Goal: Task Accomplishment & Management: Manage account settings

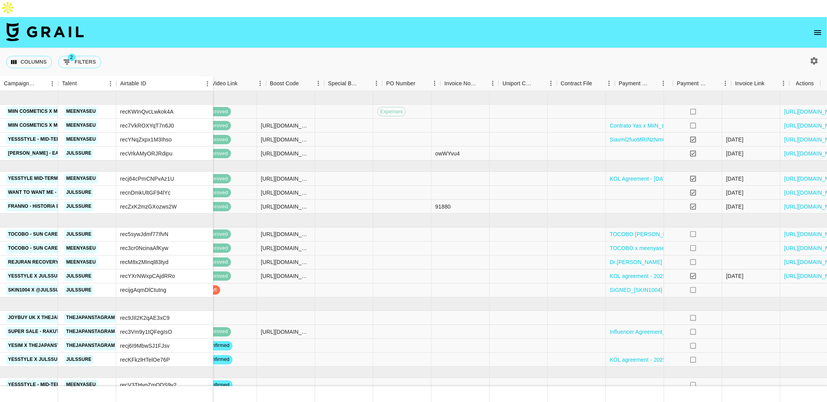
scroll to position [0, 670]
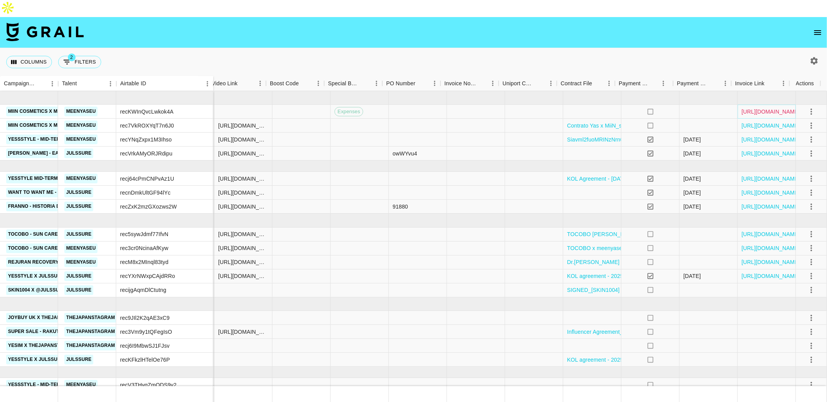
click at [754, 108] on link "[URL][DOMAIN_NAME]" at bounding box center [771, 112] width 59 height 8
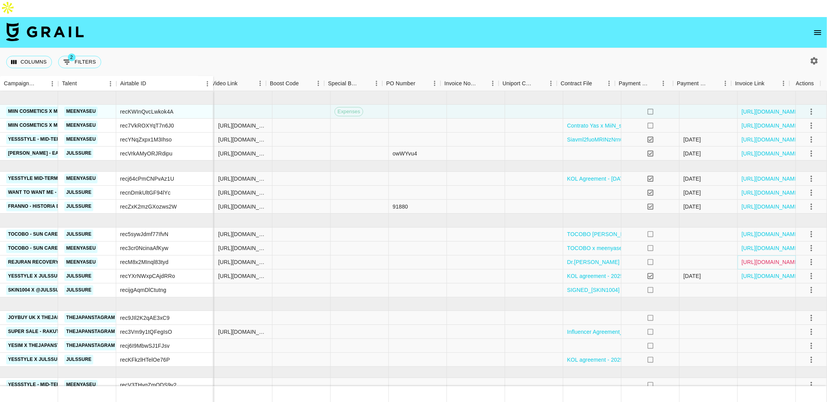
click at [757, 258] on link "[URL][DOMAIN_NAME]" at bounding box center [771, 262] width 59 height 8
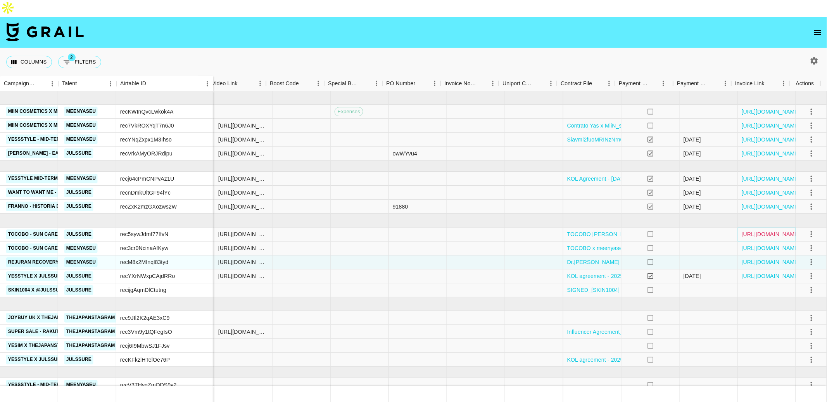
click at [759, 230] on link "https://in.xero.com/XjxP28tuD5on31UlsNTe6M1qPYfqfBp6HWXuWmrz" at bounding box center [771, 234] width 59 height 8
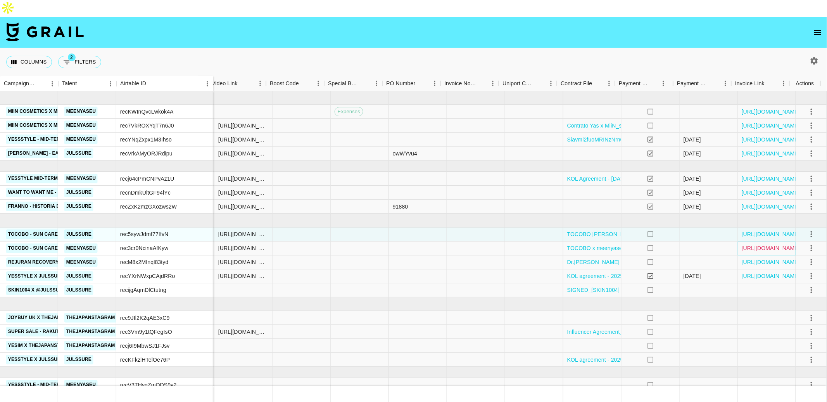
click at [744, 244] on link "https://in.xero.com/i8vhDtT2IHuDN8mXh9n0NCTsA0BjwbI6HtGsQHQD" at bounding box center [771, 248] width 59 height 8
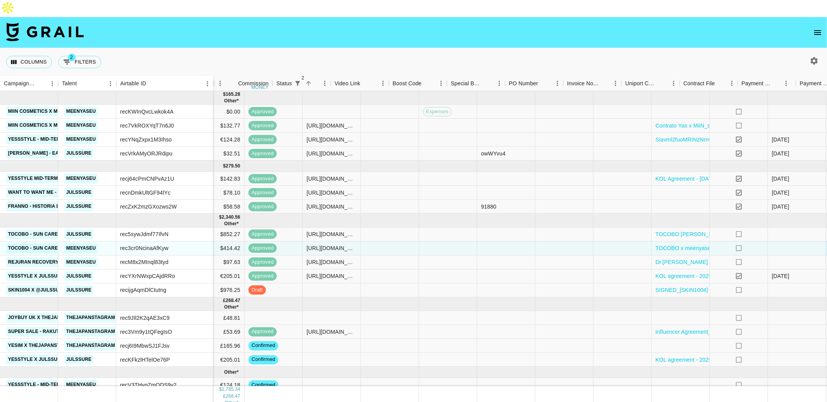
scroll to position [0, 548]
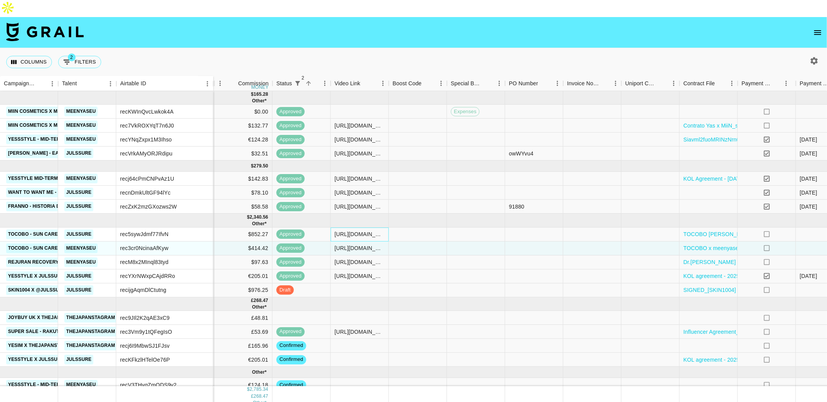
click at [359, 230] on div "https://www.instagram.com/reel/DN2_6Pg5uGA/" at bounding box center [360, 234] width 50 height 8
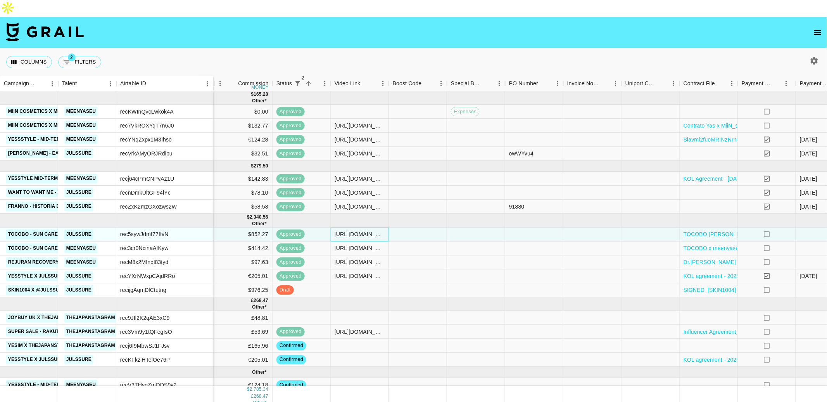
click at [359, 230] on div "https://www.instagram.com/reel/DN2_6Pg5uGA/" at bounding box center [360, 234] width 50 height 8
click at [359, 231] on input "https://www.instagram.com/reel/DN2_6Pg5uGA/" at bounding box center [359, 234] width 57 height 6
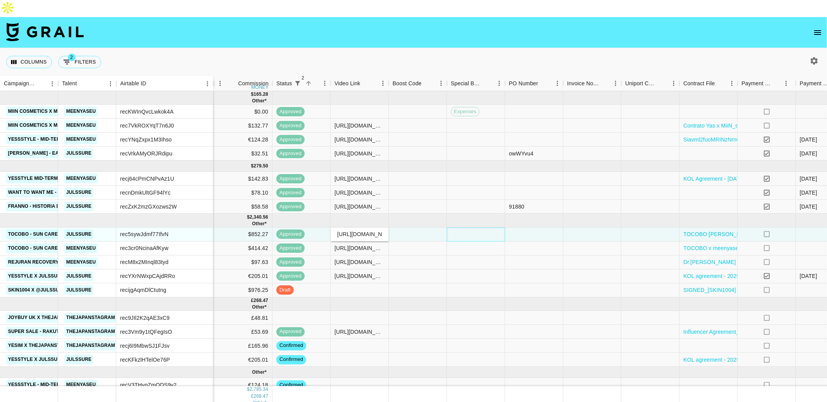
click at [501, 228] on div at bounding box center [476, 235] width 58 height 14
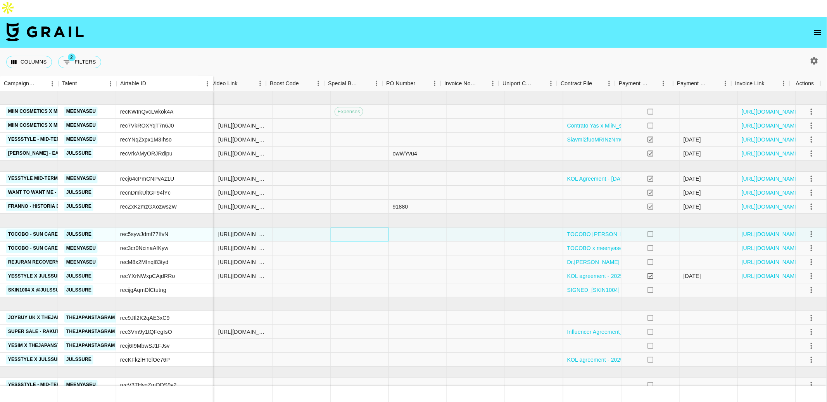
scroll to position [0, 670]
click at [177, 228] on div "rec5sywJdmf77IfvN" at bounding box center [164, 235] width 97 height 14
click at [152, 230] on div "rec5sywJdmf77IfvN" at bounding box center [144, 234] width 48 height 8
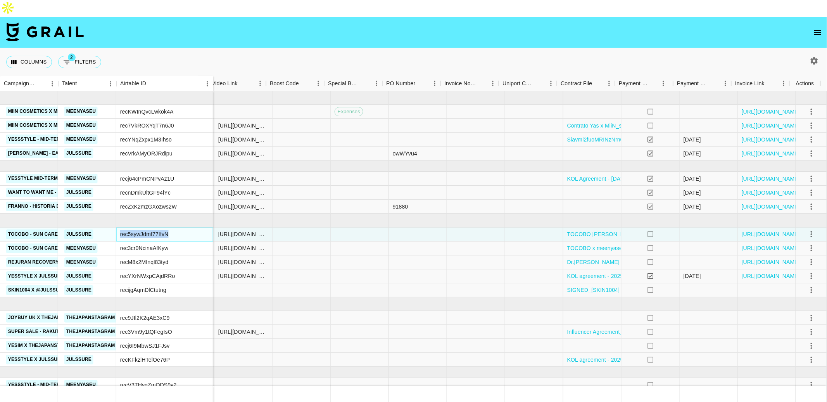
click at [152, 230] on div "rec5sywJdmf77IfvN" at bounding box center [144, 234] width 48 height 8
copy div "rec5sywJdmf77IfvN"
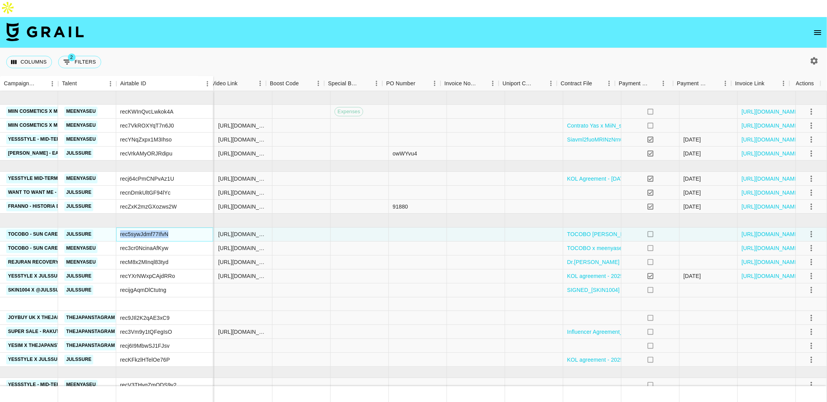
scroll to position [12, 670]
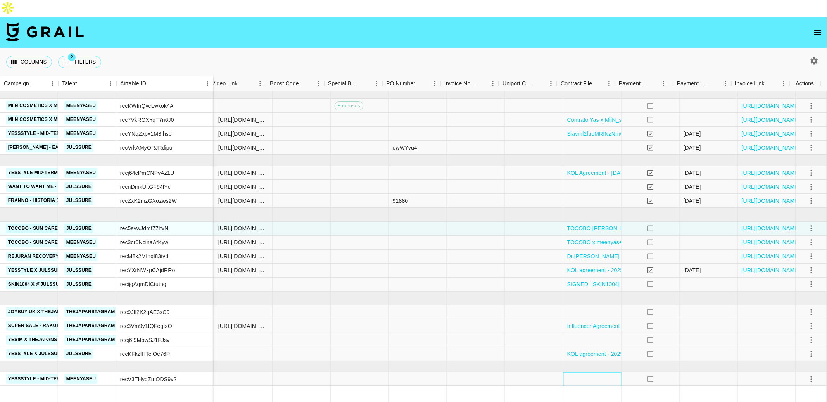
click at [602, 372] on div at bounding box center [593, 379] width 58 height 14
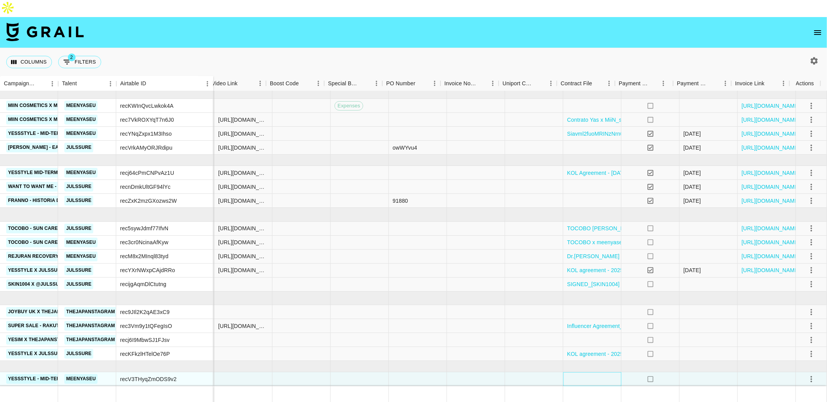
click at [602, 372] on div at bounding box center [593, 379] width 58 height 14
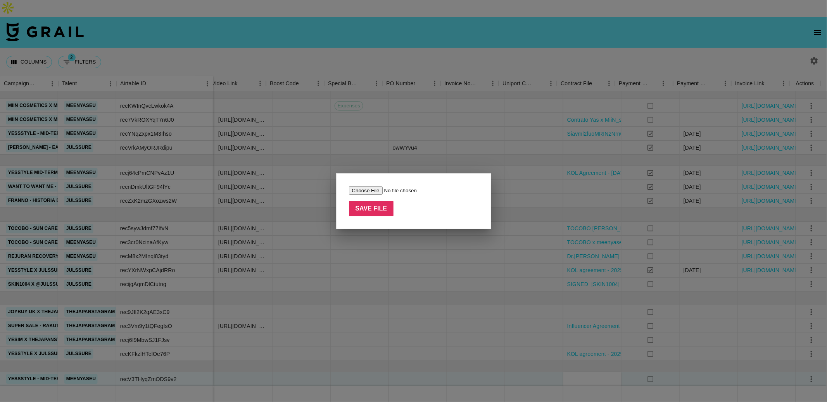
click at [405, 301] on div at bounding box center [413, 201] width 827 height 402
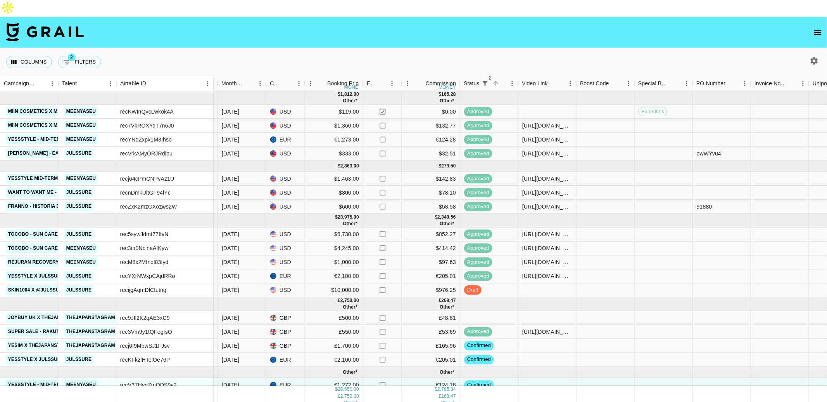
scroll to position [12, 360]
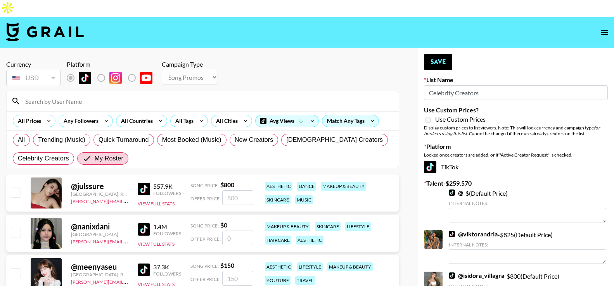
select select "Song"
click at [23, 135] on span "All" at bounding box center [21, 139] width 7 height 9
click at [18, 140] on input "All" at bounding box center [18, 140] width 0 height 0
radio input "true"
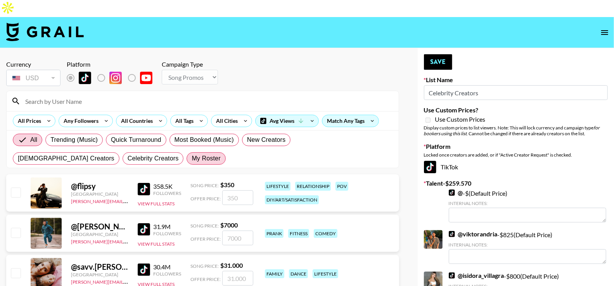
click at [187, 152] on label "My Roster" at bounding box center [206, 158] width 39 height 12
click at [192, 159] on input "My Roster" at bounding box center [192, 159] width 0 height 0
radio input "true"
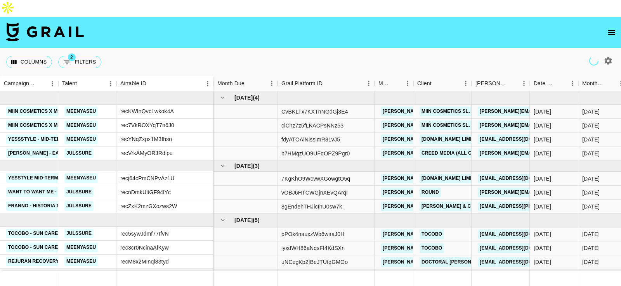
click at [613, 28] on icon "open drawer" at bounding box center [611, 32] width 9 height 9
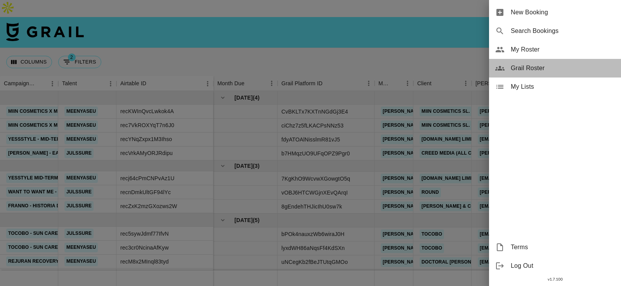
click at [546, 68] on span "Grail Roster" at bounding box center [562, 68] width 104 height 9
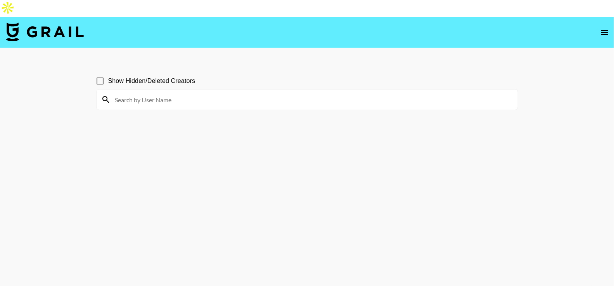
click at [602, 28] on icon "open drawer" at bounding box center [604, 32] width 9 height 9
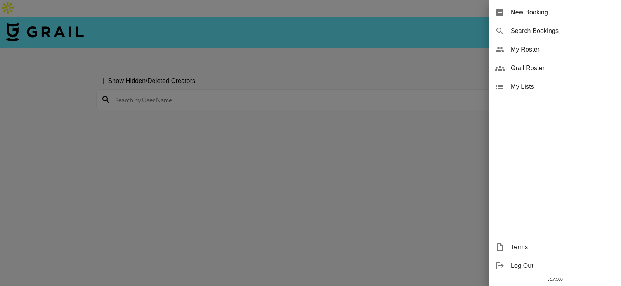
click at [545, 91] on span "My Lists" at bounding box center [562, 86] width 104 height 9
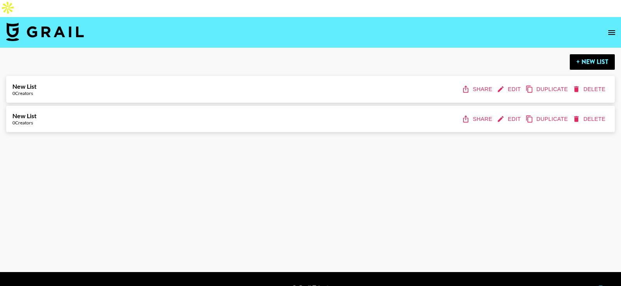
click at [520, 82] on button "Edit" at bounding box center [509, 89] width 29 height 14
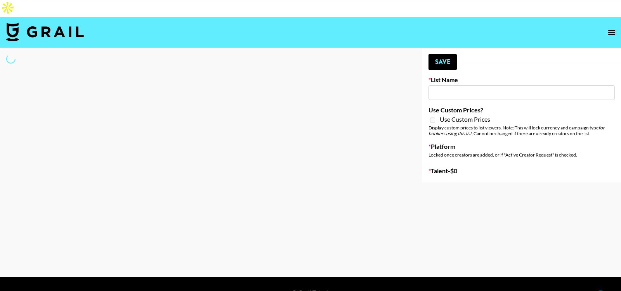
type input "New List"
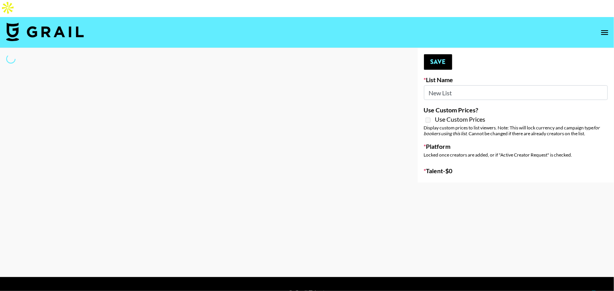
select select "Song"
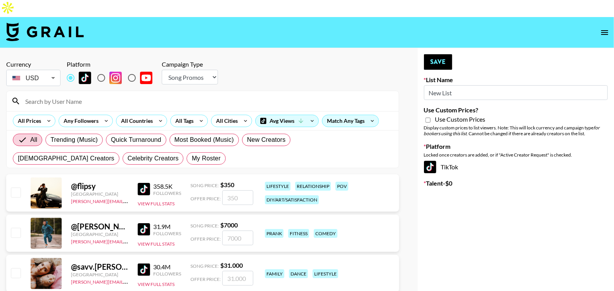
click at [66, 95] on input at bounding box center [208, 101] width 374 height 12
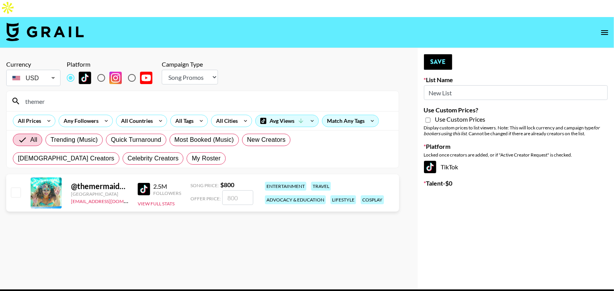
type input "themer"
click at [166, 70] on div "Campaign Type Choose Type... Song Promos Brand Promos" at bounding box center [190, 74] width 56 height 27
click at [170, 70] on select "Choose Type... Song Promos Brand Promos" at bounding box center [190, 77] width 56 height 15
select select "Brand"
click at [162, 70] on select "Choose Type... Song Promos Brand Promos" at bounding box center [190, 77] width 56 height 15
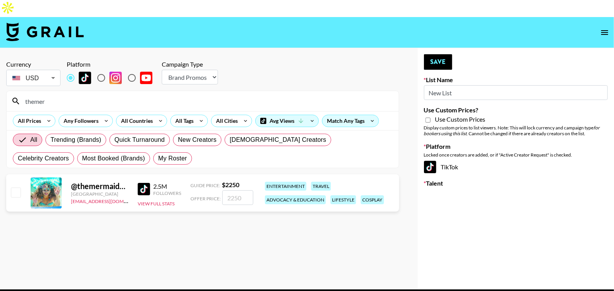
click at [99, 95] on input "themer" at bounding box center [208, 101] width 374 height 12
click at [49, 95] on input "themer" at bounding box center [208, 101] width 374 height 12
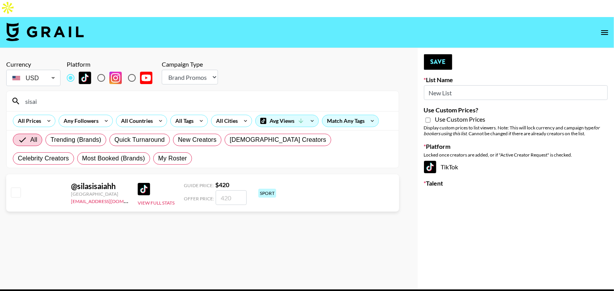
click at [157, 95] on input "sisai" at bounding box center [208, 101] width 374 height 12
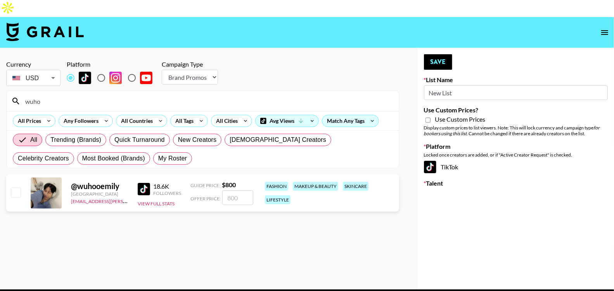
click at [179, 95] on input "wuho" at bounding box center [208, 101] width 374 height 12
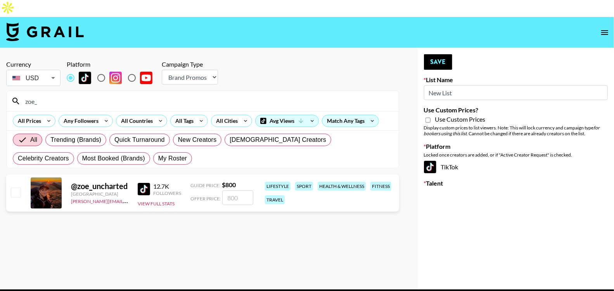
click at [173, 95] on input "zoe_" at bounding box center [208, 101] width 374 height 12
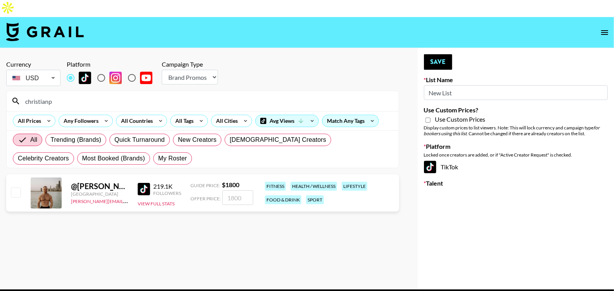
type input "christianp"
click at [100, 70] on input "radio" at bounding box center [101, 78] width 16 height 16
radio input "true"
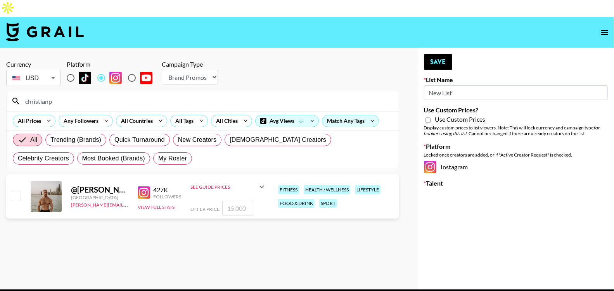
click at [57, 95] on input "christianp" at bounding box center [208, 101] width 374 height 12
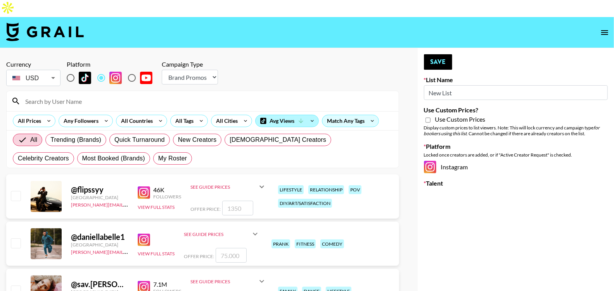
click at [281, 115] on div "Avg Views" at bounding box center [287, 121] width 63 height 12
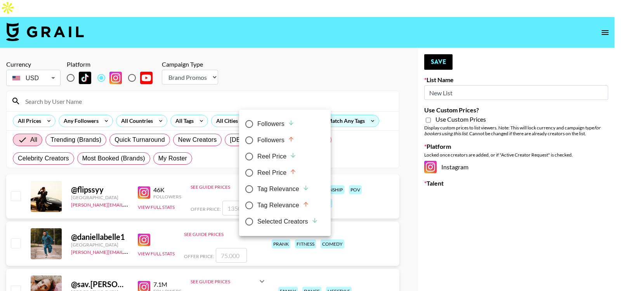
click at [279, 127] on div "Followers" at bounding box center [275, 123] width 37 height 9
click at [257, 127] on input "Followers" at bounding box center [249, 124] width 16 height 16
radio input "true"
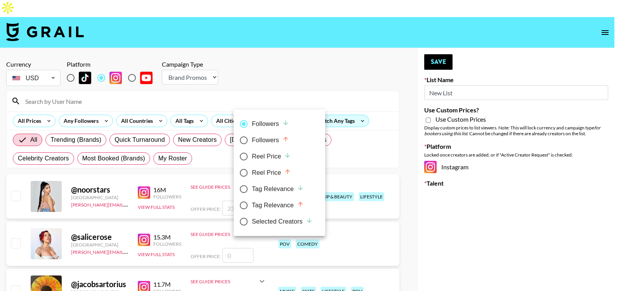
click at [202, 153] on div at bounding box center [310, 145] width 621 height 291
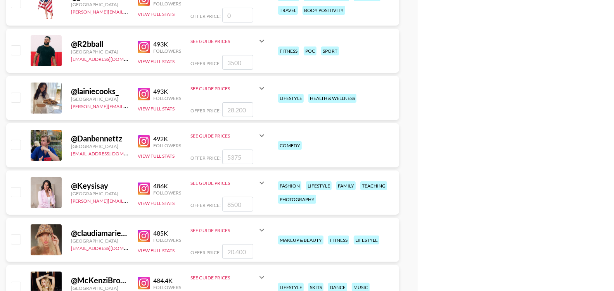
scroll to position [20362, 0]
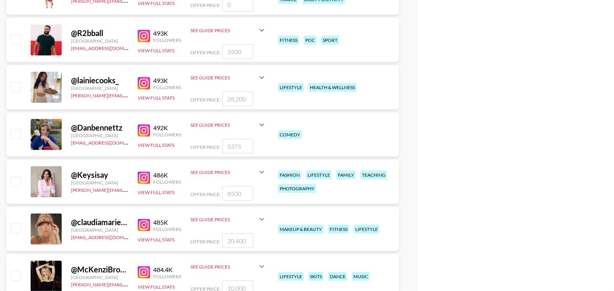
click at [149, 219] on img at bounding box center [144, 225] width 12 height 12
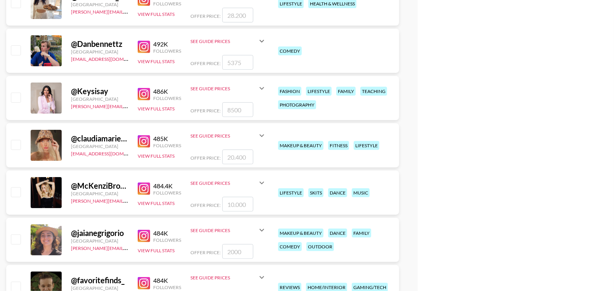
scroll to position [20447, 0]
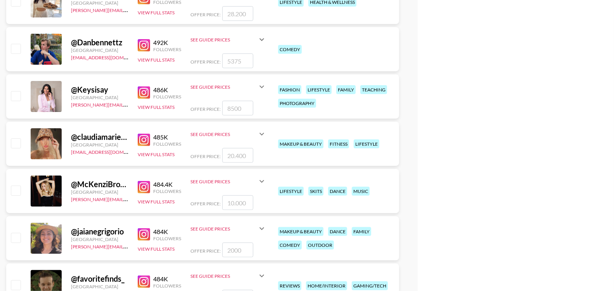
click at [167, 181] on div "484.4K" at bounding box center [167, 185] width 28 height 8
click at [203, 179] on div "See Guide Prices" at bounding box center [223, 182] width 67 height 6
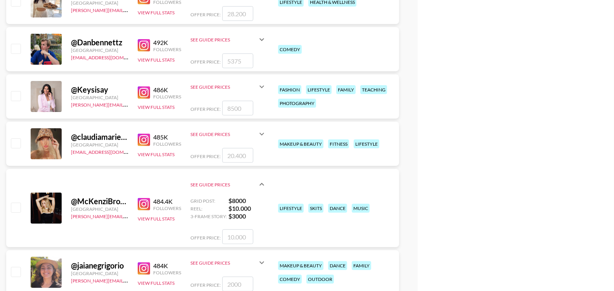
click at [234, 131] on div "See Guide Prices" at bounding box center [223, 134] width 67 height 6
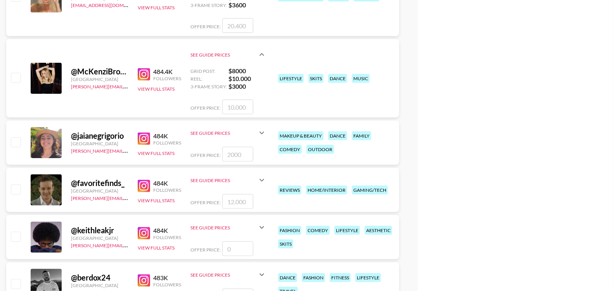
scroll to position [20617, 0]
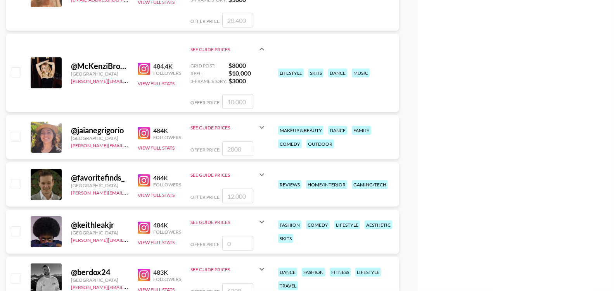
click at [235, 118] on div "See Guide Prices" at bounding box center [228, 127] width 76 height 19
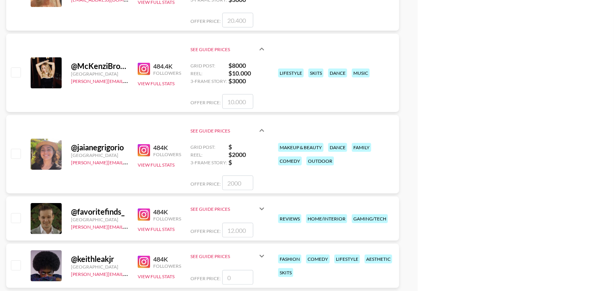
click at [227, 200] on div "See Guide Prices" at bounding box center [228, 209] width 76 height 19
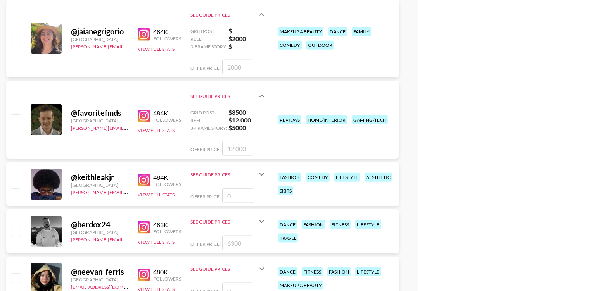
scroll to position [20734, 0]
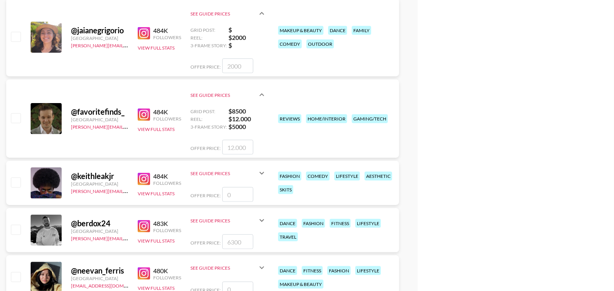
click at [237, 164] on div "See Guide Prices" at bounding box center [228, 173] width 76 height 19
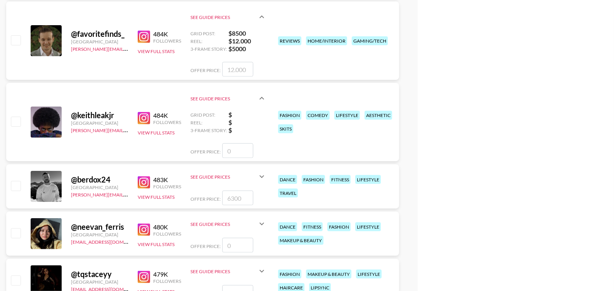
scroll to position [20814, 0]
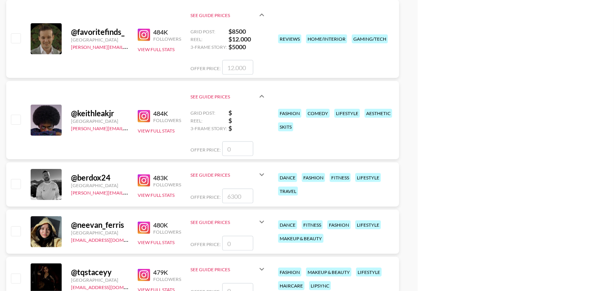
click at [237, 166] on div "See Guide Prices" at bounding box center [228, 175] width 76 height 19
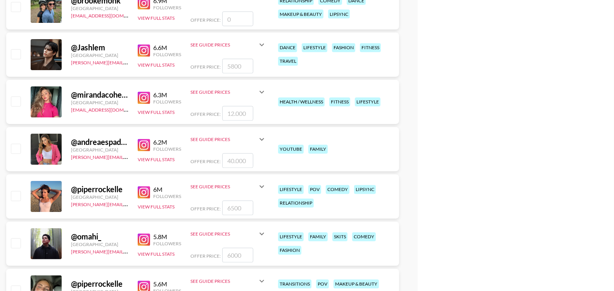
scroll to position [0, 0]
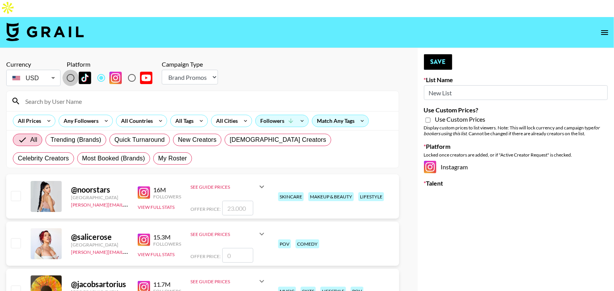
click at [70, 70] on input "radio" at bounding box center [70, 78] width 16 height 16
radio input "true"
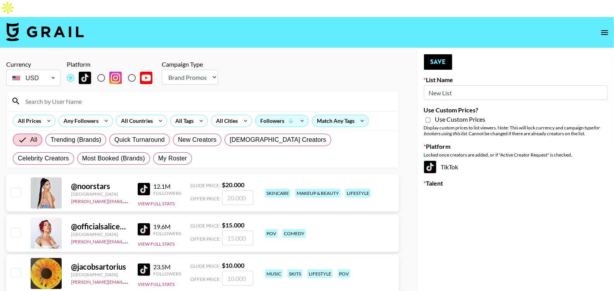
click at [195, 70] on select "Choose Type... Song Promos Brand Promos" at bounding box center [190, 77] width 56 height 15
select select "Song"
click at [162, 70] on select "Choose Type... Song Promos Brand Promos" at bounding box center [190, 77] width 56 height 15
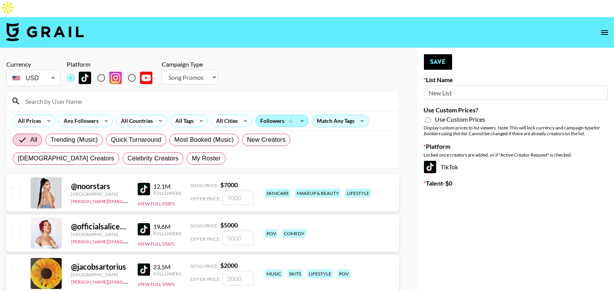
click at [269, 115] on div "Followers" at bounding box center [282, 121] width 53 height 12
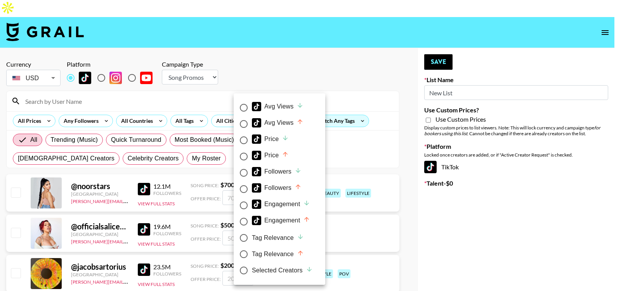
click at [71, 106] on div at bounding box center [310, 145] width 621 height 291
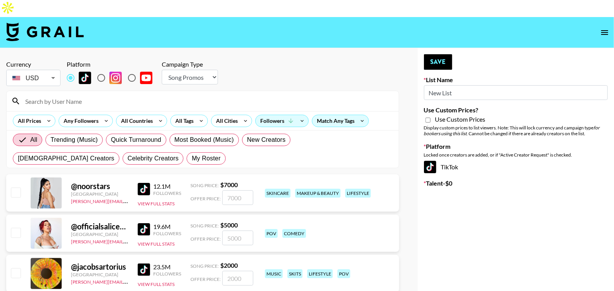
click at [83, 104] on div "Avg Views Avg Views Price Price Followers Followers Engagement Engagement Tag R…" at bounding box center [307, 145] width 614 height 291
click at [76, 115] on div "Any Followers" at bounding box center [79, 121] width 41 height 12
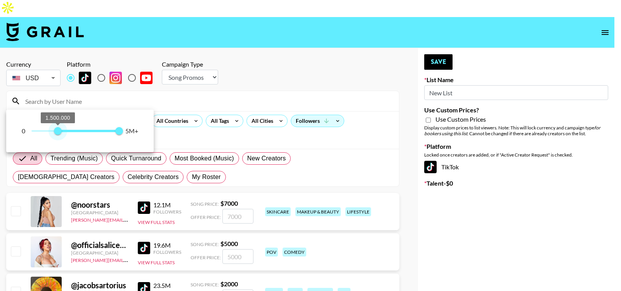
type input "1400000"
drag, startPoint x: 33, startPoint y: 131, endPoint x: 56, endPoint y: 134, distance: 23.8
click at [56, 134] on span "1.400.000" at bounding box center [56, 131] width 8 height 8
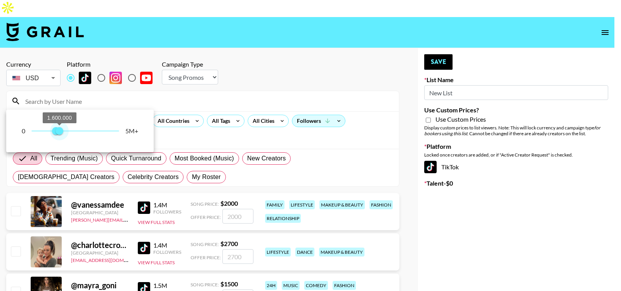
type input "1500000"
drag, startPoint x: 119, startPoint y: 134, endPoint x: 57, endPoint y: 133, distance: 62.1
click at [57, 133] on span "1.500.000" at bounding box center [58, 131] width 8 height 8
click at [211, 123] on div at bounding box center [310, 145] width 621 height 291
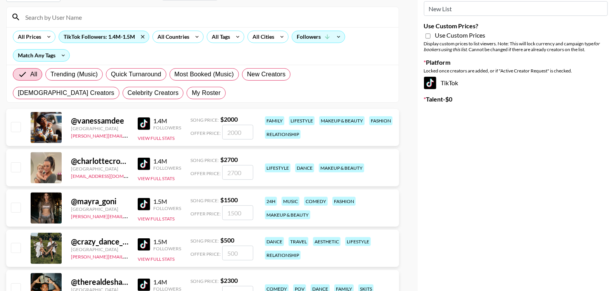
scroll to position [83, 0]
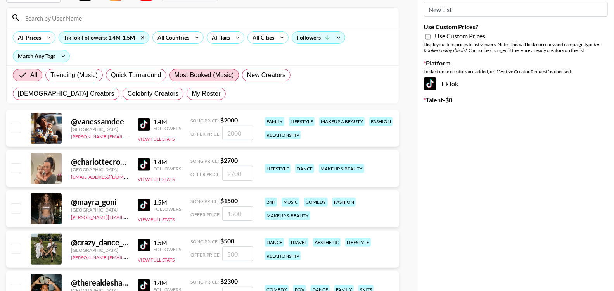
click at [197, 69] on label "Most Booked (Music)" at bounding box center [203, 75] width 69 height 12
click at [175, 75] on input "Most Booked (Music)" at bounding box center [175, 75] width 0 height 0
radio input "true"
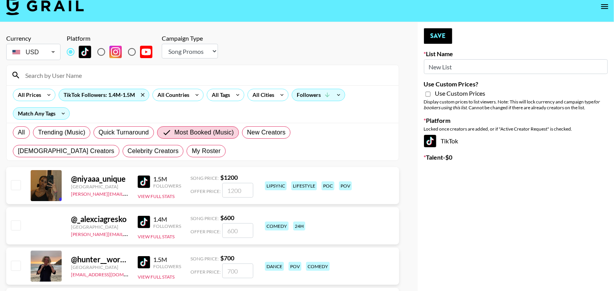
scroll to position [9, 0]
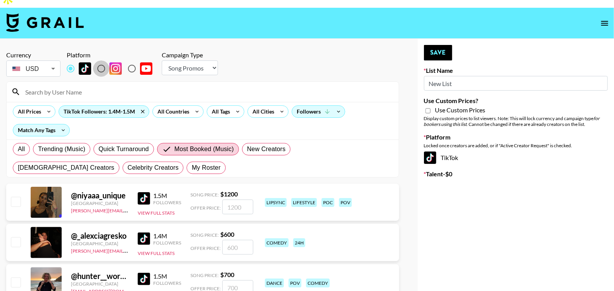
click at [102, 61] on input "radio" at bounding box center [101, 69] width 16 height 16
radio input "true"
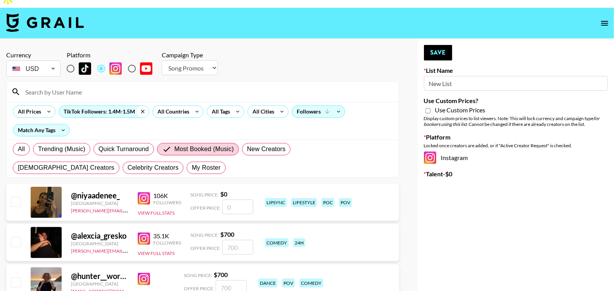
click at [137, 106] on icon at bounding box center [143, 112] width 12 height 12
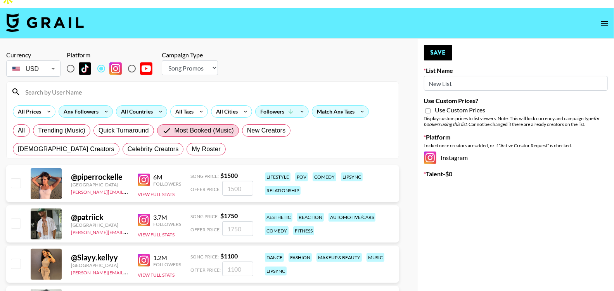
click at [144, 106] on div "All Countries" at bounding box center [135, 112] width 38 height 12
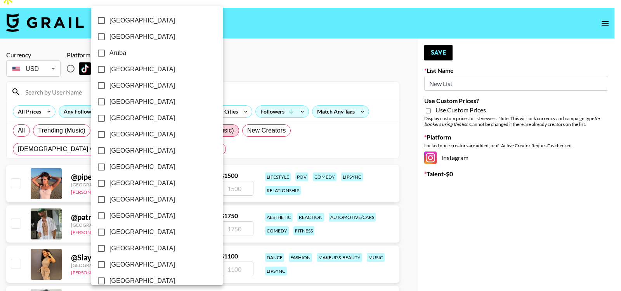
click at [67, 91] on div at bounding box center [310, 145] width 621 height 291
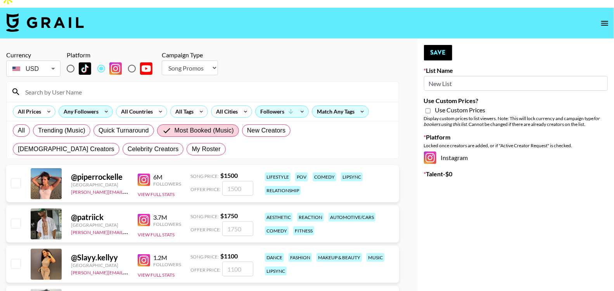
click at [78, 92] on div "Albania Argentina Aruba Australia Austria Barbados Belgium Brazil Canada Chile …" at bounding box center [307, 145] width 614 height 291
click at [80, 106] on div "Any Followers" at bounding box center [79, 112] width 41 height 12
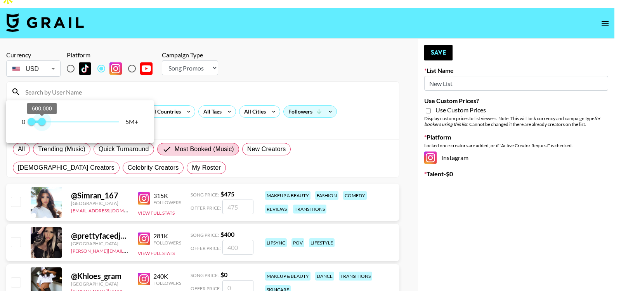
type input "500000"
drag, startPoint x: 116, startPoint y: 125, endPoint x: 40, endPoint y: 124, distance: 76.4
click at [40, 124] on span "500.000" at bounding box center [40, 122] width 8 height 8
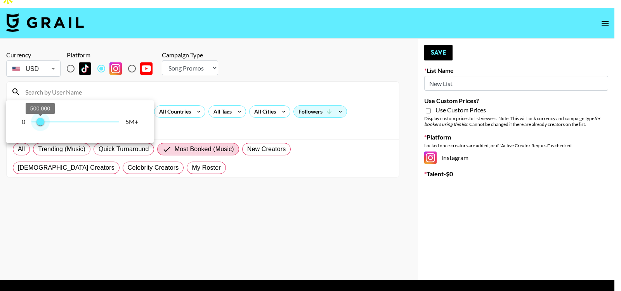
type input "400000"
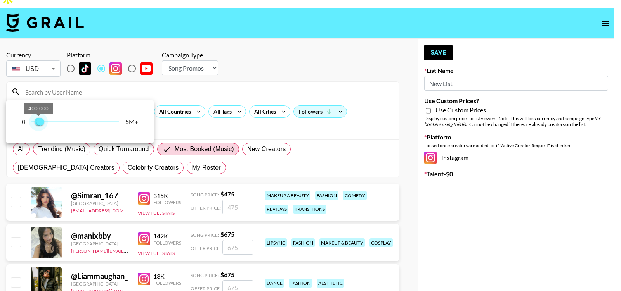
drag, startPoint x: 31, startPoint y: 121, endPoint x: 38, endPoint y: 123, distance: 7.5
click at [38, 123] on span "400.000" at bounding box center [39, 122] width 8 height 8
click at [216, 116] on div at bounding box center [310, 145] width 621 height 291
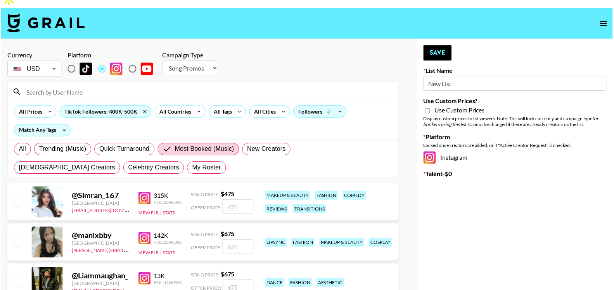
scroll to position [0, 0]
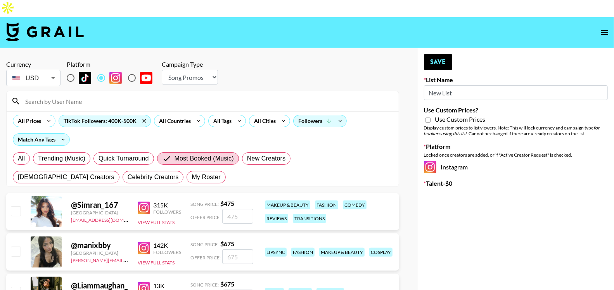
click at [603, 28] on icon "open drawer" at bounding box center [604, 32] width 9 height 9
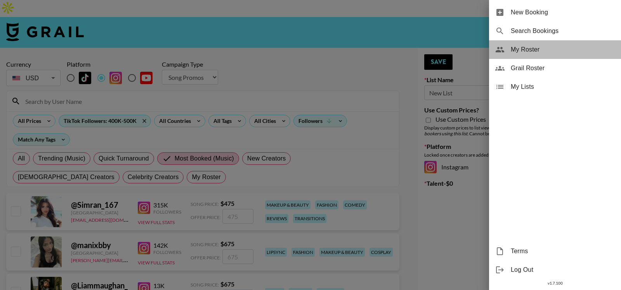
click at [536, 53] on span "My Roster" at bounding box center [562, 49] width 104 height 9
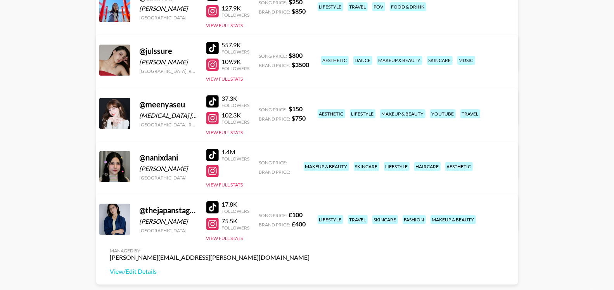
scroll to position [155, 0]
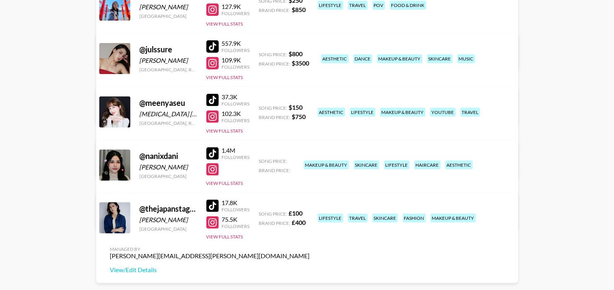
click at [310, 213] on link "View/Edit Details" at bounding box center [210, 217] width 200 height 8
click at [316, 240] on div "Managed By ana.gonzalez@grail-talent.com View/Edit Details" at bounding box center [210, 260] width 212 height 40
click at [310, 266] on link "View/Edit Details" at bounding box center [210, 270] width 200 height 8
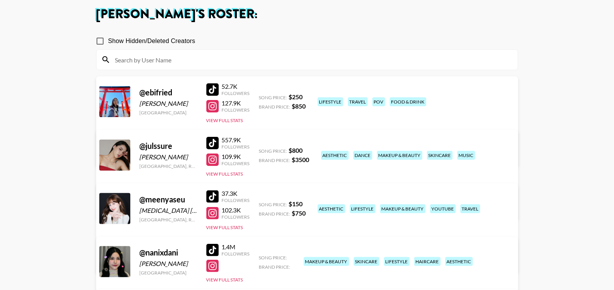
scroll to position [56, 0]
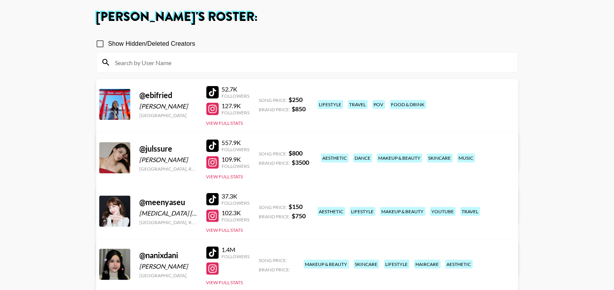
click at [310, 259] on link "View/Edit Details" at bounding box center [210, 263] width 200 height 8
click at [310, 206] on link "View/Edit Details" at bounding box center [210, 210] width 200 height 8
click at [310, 152] on link "View/Edit Details" at bounding box center [210, 156] width 200 height 8
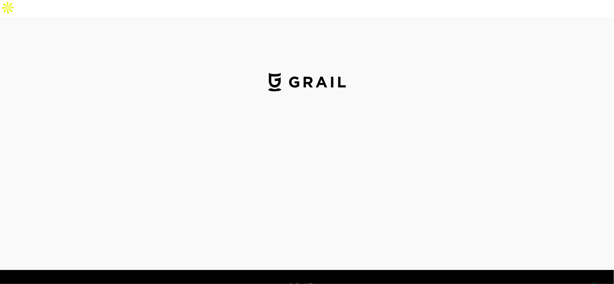
select select "USD"
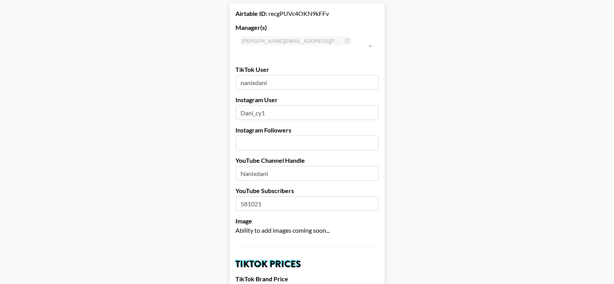
scroll to position [60, 0]
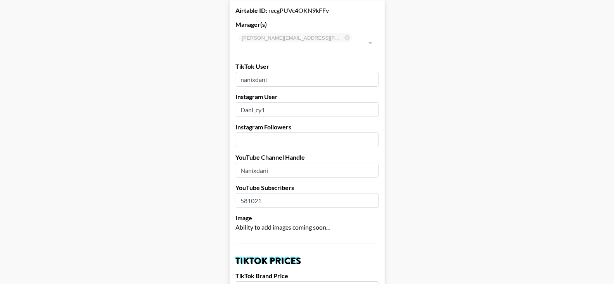
click at [308, 132] on input "number" at bounding box center [307, 139] width 143 height 15
type input "483000"
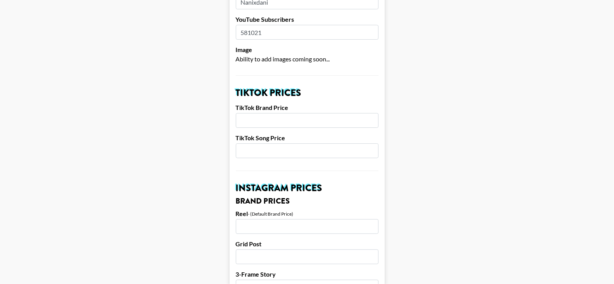
scroll to position [233, 0]
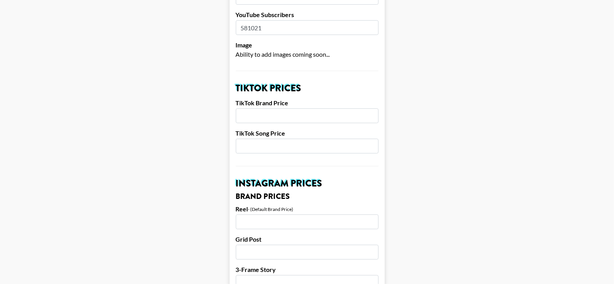
click at [266, 108] on input "number" at bounding box center [307, 115] width 143 height 15
type input "9000"
click at [256, 138] on input "number" at bounding box center [307, 145] width 143 height 15
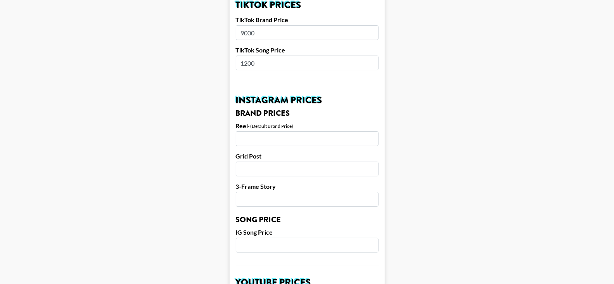
scroll to position [320, 0]
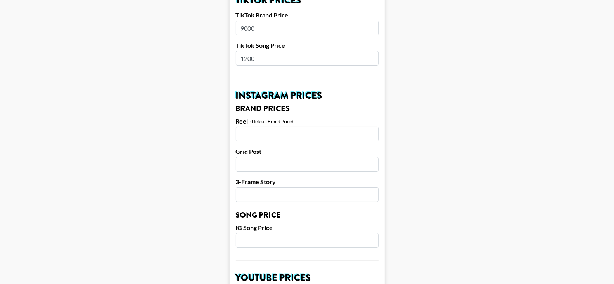
type input "1200"
click at [249, 126] on input "number" at bounding box center [307, 133] width 143 height 15
type input "6500"
click at [258, 157] on input "number" at bounding box center [307, 164] width 143 height 15
type input "4000"
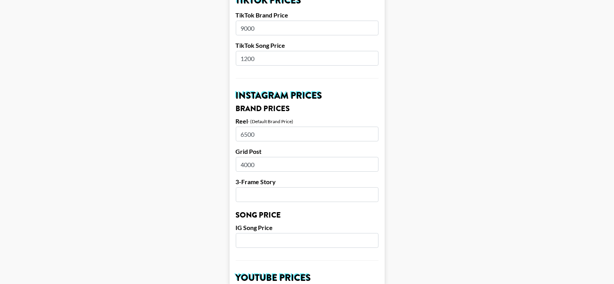
click at [249, 187] on input "number" at bounding box center [307, 194] width 143 height 15
type input "1"
type input "2400"
click at [251, 219] on form "Airtable ID: recgPUVc4OKN9kFFv Manager(s) ana.gonzalez@grail-talent.com ​ TikTo…" at bounding box center [307, 228] width 155 height 976
click at [250, 233] on input "number" at bounding box center [307, 240] width 143 height 15
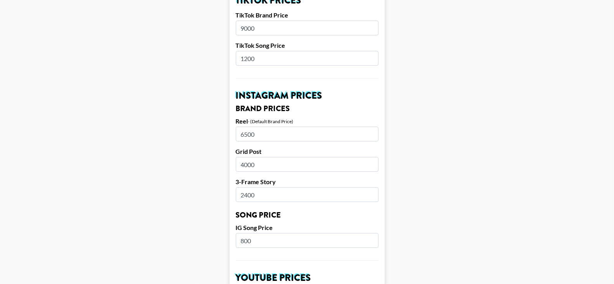
type input "800"
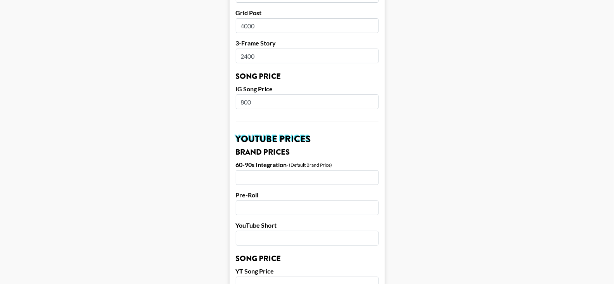
scroll to position [467, 0]
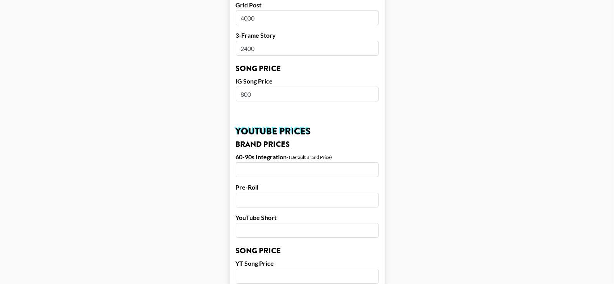
click at [252, 41] on input "2400" at bounding box center [307, 48] width 143 height 15
type input "2300"
click at [253, 162] on input "number" at bounding box center [307, 169] width 143 height 15
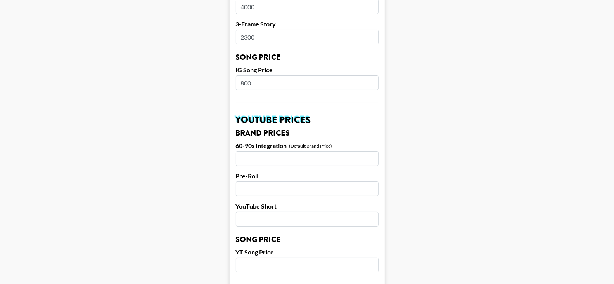
scroll to position [481, 0]
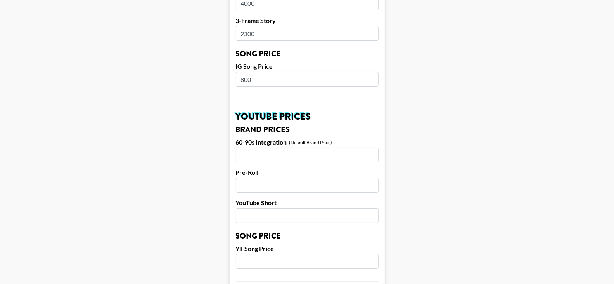
click at [252, 147] on input "number" at bounding box center [307, 154] width 143 height 15
click at [251, 178] on input "number" at bounding box center [307, 185] width 143 height 15
click at [253, 147] on input "1800" at bounding box center [307, 154] width 143 height 15
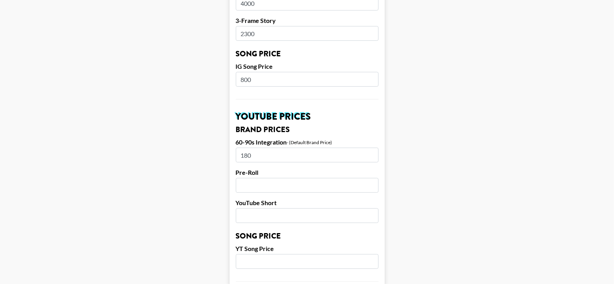
type input "1800"
click at [248, 178] on input "number" at bounding box center [307, 185] width 143 height 15
type input "1800"
click at [248, 208] on input "number" at bounding box center [307, 215] width 143 height 15
click at [247, 208] on input "1000" at bounding box center [307, 215] width 143 height 15
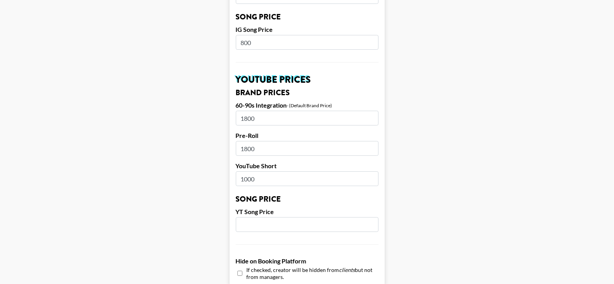
scroll to position [545, 0]
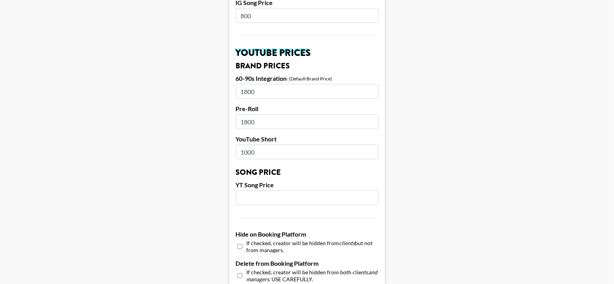
type input "1000"
click at [254, 190] on input "number" at bounding box center [307, 197] width 143 height 15
type input "1000"
click at [238, 180] on form "Airtable ID: recgPUVc4OKN9kFFv Manager(s) ana.gonzalez@grail-talent.com ​ TikTo…" at bounding box center [307, 4] width 155 height 976
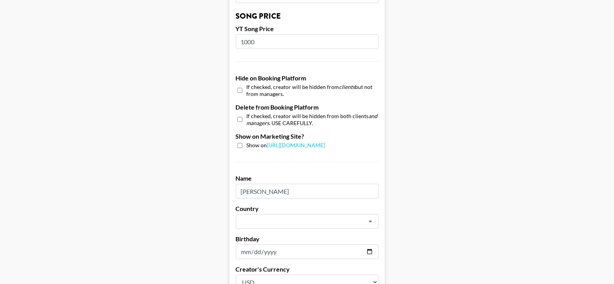
scroll to position [703, 0]
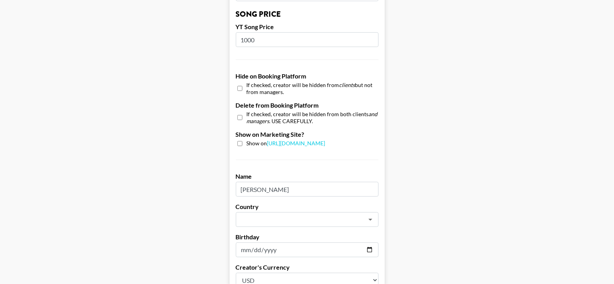
click at [242, 141] on input "checkbox" at bounding box center [239, 143] width 5 height 5
checkbox input "true"
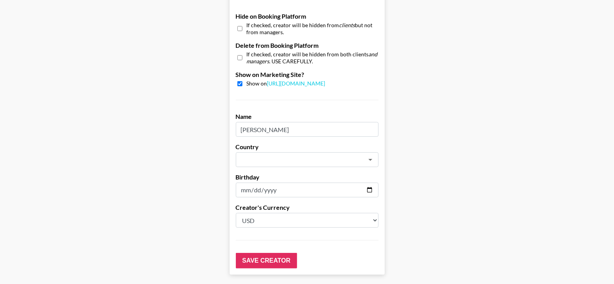
scroll to position [767, 0]
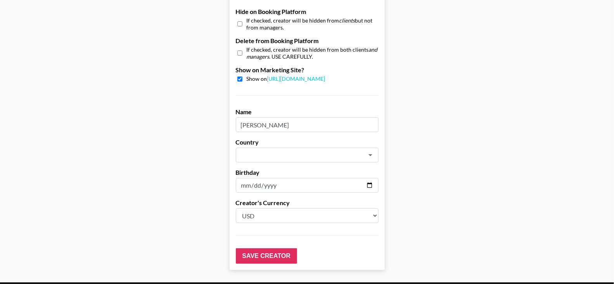
click at [252, 150] on input "text" at bounding box center [296, 154] width 113 height 9
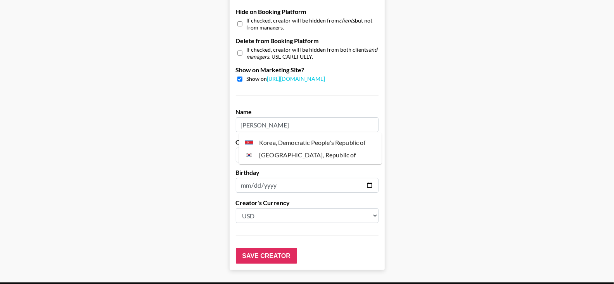
click at [271, 157] on li "Korea, Republic of" at bounding box center [310, 155] width 143 height 12
type input "Korea, Republic of"
click at [258, 208] on select "Select a Currency USD GBP" at bounding box center [307, 215] width 143 height 15
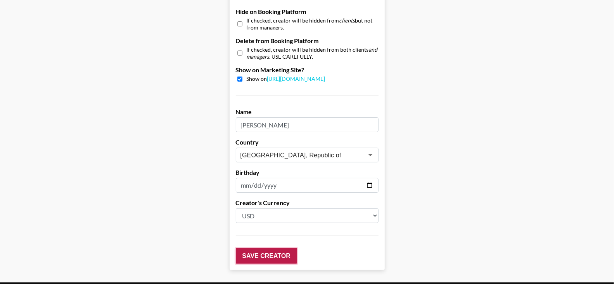
click at [258, 248] on input "Save Creator" at bounding box center [266, 256] width 61 height 16
click at [272, 248] on input "Save Creator" at bounding box center [266, 256] width 61 height 16
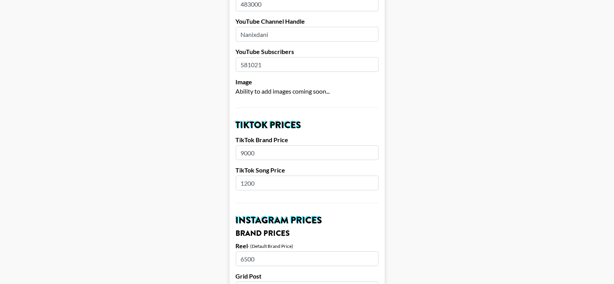
scroll to position [0, 0]
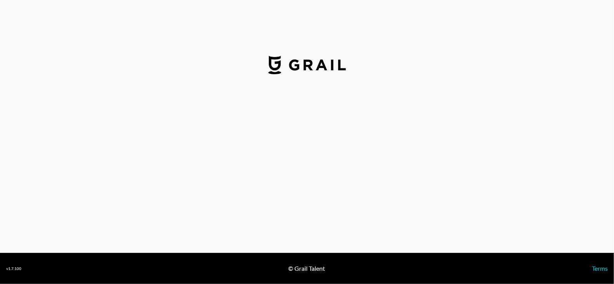
select select "GBP"
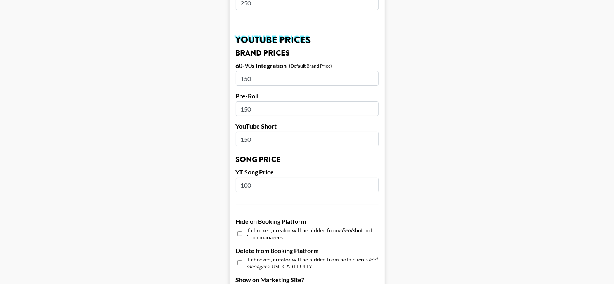
scroll to position [767, 0]
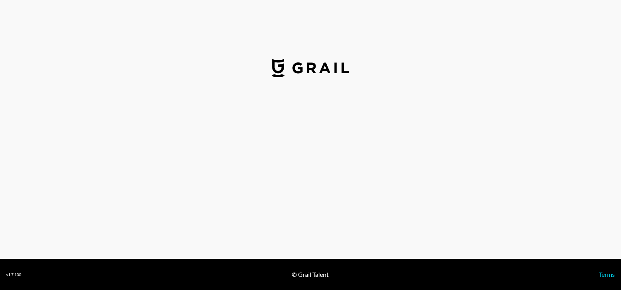
select select "USD"
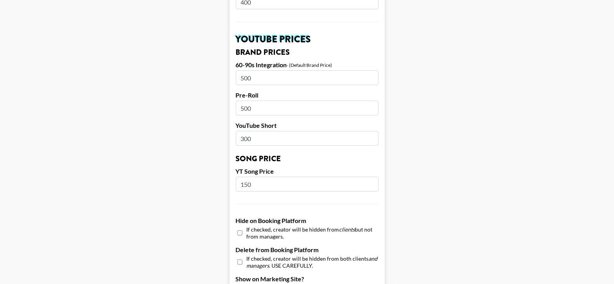
scroll to position [767, 0]
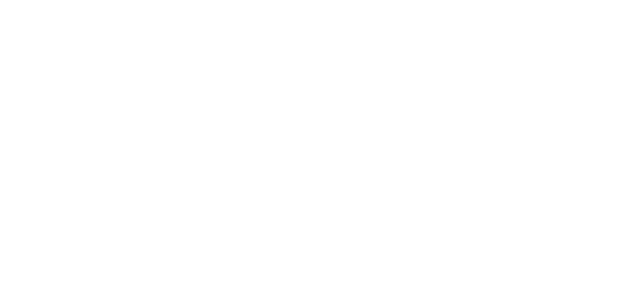
select select "USD"
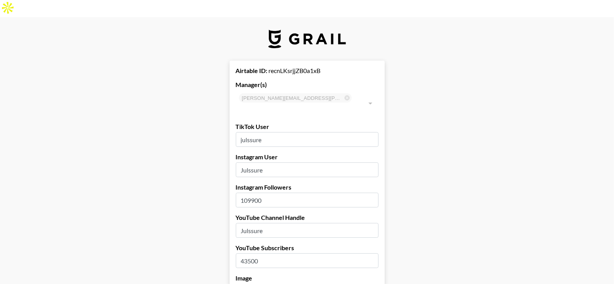
scroll to position [767, 0]
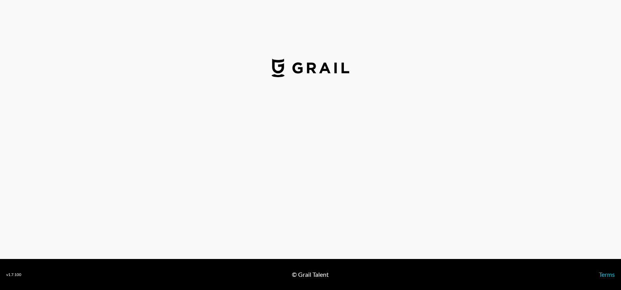
select select "USD"
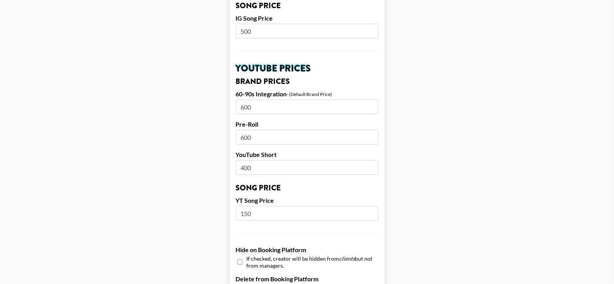
scroll to position [767, 0]
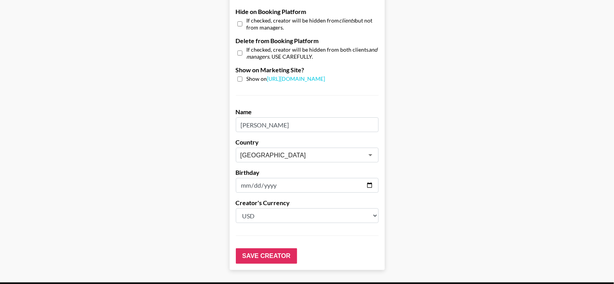
click at [243, 75] on div "Show on [URL][DOMAIN_NAME]" at bounding box center [307, 78] width 143 height 7
click at [242, 76] on input "checkbox" at bounding box center [239, 78] width 5 height 5
checkbox input "true"
click at [261, 248] on input "Save Creator" at bounding box center [266, 256] width 61 height 16
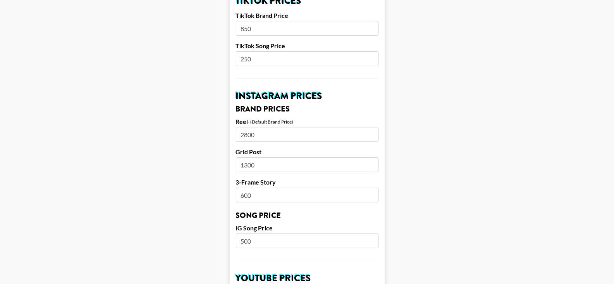
scroll to position [0, 0]
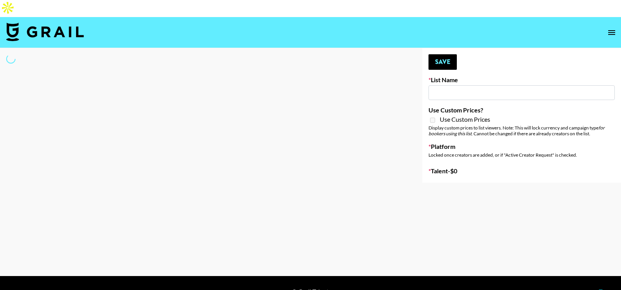
type input "Celebrity Creators"
select select "Song"
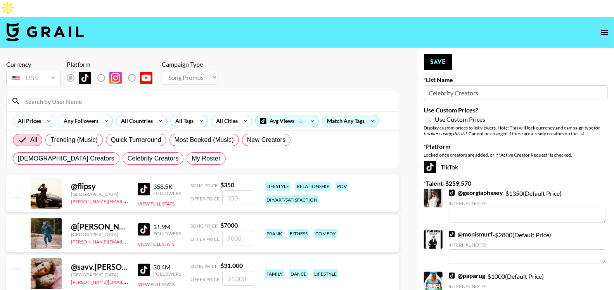
click at [104, 95] on input at bounding box center [208, 101] width 374 height 12
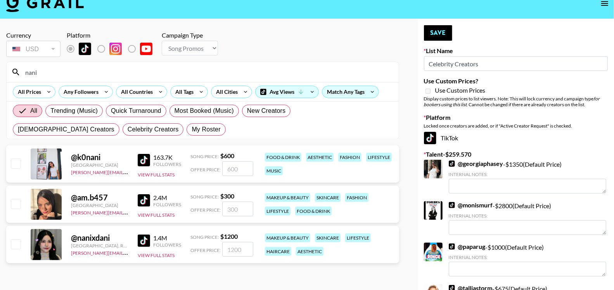
scroll to position [5, 0]
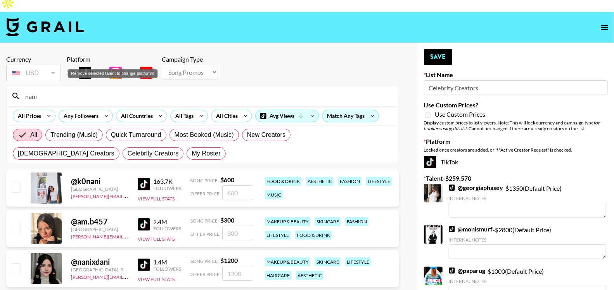
type input "nani"
click at [101, 65] on label "Remove selected talent to change platforms" at bounding box center [107, 73] width 29 height 16
